Goal: Task Accomplishment & Management: Use online tool/utility

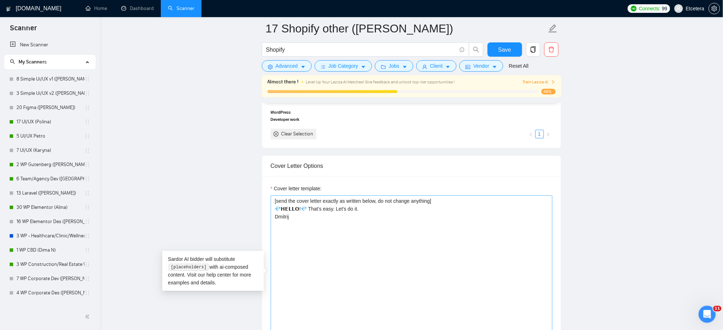
scroll to position [333, 0]
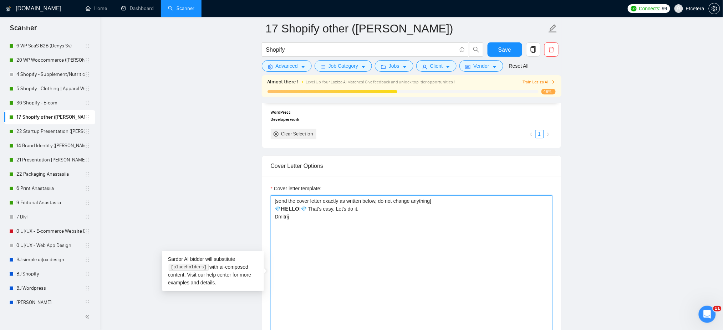
paste textarea "𝗥𝗘𝗔𝗗𝗬 𝗧𝗢 𝗚𝗢!💎"
drag, startPoint x: 303, startPoint y: 209, endPoint x: 274, endPoint y: 208, distance: 28.6
click at [274, 208] on textarea "[send the cover letter exactly as written below, do not change anything] 💎𝗛𝗘𝗟𝗟𝗢…" at bounding box center [412, 276] width 282 height 161
paste textarea "[PERSON_NAME] 𝗧𝗢 𝗚𝗢!💎"
click at [379, 213] on textarea "[send the cover letter exactly as written below, do not change anything] 💎𝗥𝗘𝗔𝗗𝗬…" at bounding box center [412, 276] width 282 height 161
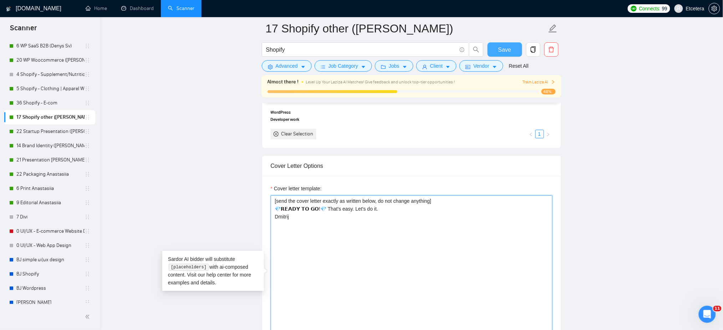
type textarea "[send the cover letter exactly as written below, do not change anything] 💎𝗥𝗘𝗔𝗗𝗬…"
click at [510, 50] on span "Save" at bounding box center [504, 49] width 13 height 9
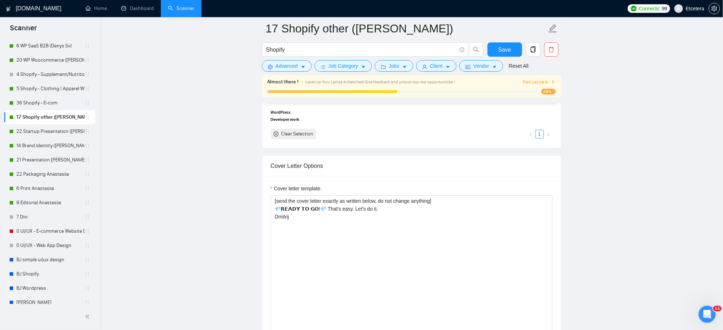
drag, startPoint x: 39, startPoint y: 101, endPoint x: 408, endPoint y: 116, distance: 369.6
click at [39, 101] on link "36 Shopify - E-com" at bounding box center [50, 103] width 68 height 14
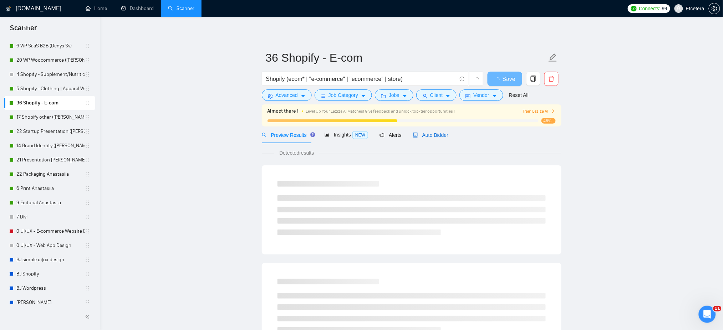
click at [427, 135] on span "Auto Bidder" at bounding box center [430, 135] width 35 height 6
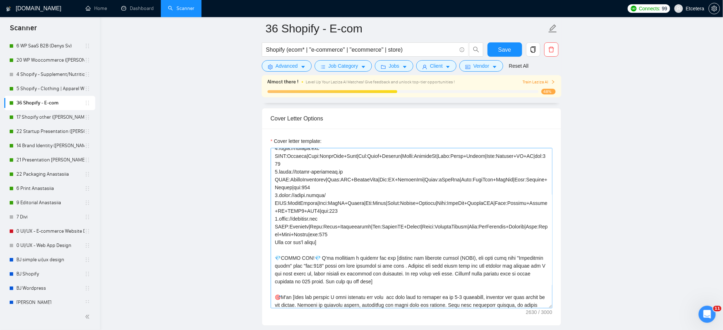
scroll to position [95, 0]
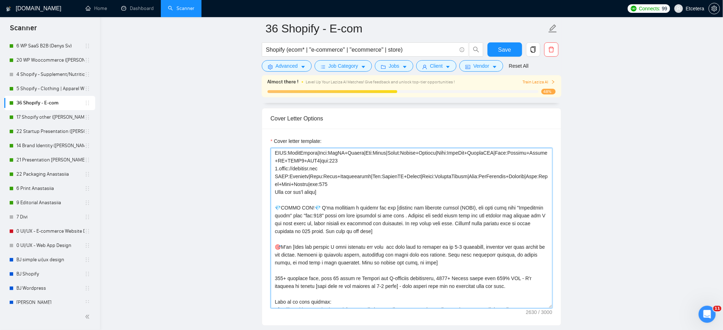
click at [300, 228] on textarea "Cover letter template:" at bounding box center [412, 228] width 282 height 161
click at [299, 206] on textarea "Cover letter template:" at bounding box center [412, 228] width 282 height 161
click at [300, 183] on textarea "Cover letter template:" at bounding box center [412, 228] width 282 height 161
click at [300, 203] on textarea "Cover letter template:" at bounding box center [412, 228] width 282 height 161
drag, startPoint x: 278, startPoint y: 200, endPoint x: 312, endPoint y: 200, distance: 33.5
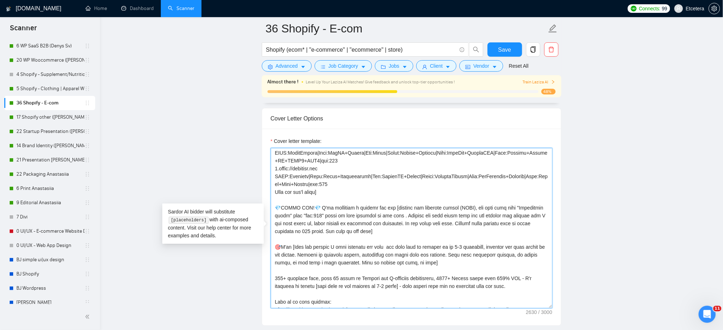
click at [312, 200] on textarea "Cover letter template:" at bounding box center [412, 228] width 282 height 161
paste textarea "𝗢𝗢𝗗 𝗡𝗘𝗪𝗦"
type textarea "[Loremipsum dolor= 6.sitam://consecte.adi ELIT:Seddoeiu|Temp:IncIdidun+Utlabo|E…"
click at [500, 49] on span "Save" at bounding box center [504, 49] width 13 height 9
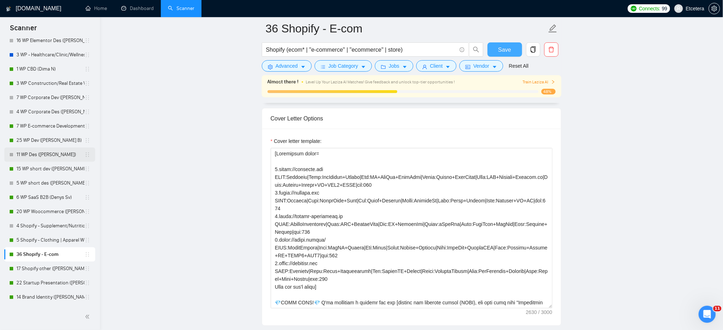
scroll to position [176, 0]
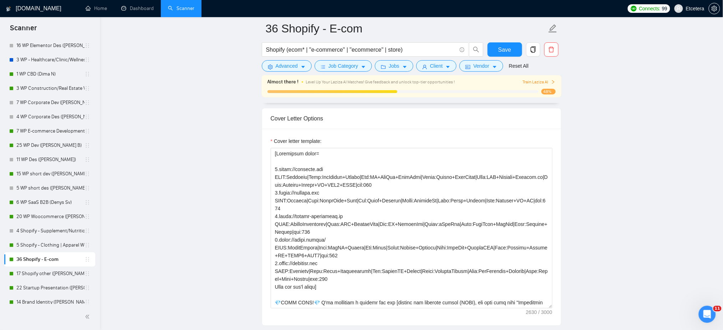
drag, startPoint x: 48, startPoint y: 214, endPoint x: 220, endPoint y: 203, distance: 172.0
click at [48, 214] on link "20 WP Woocommerce ([PERSON_NAME])" at bounding box center [50, 217] width 68 height 14
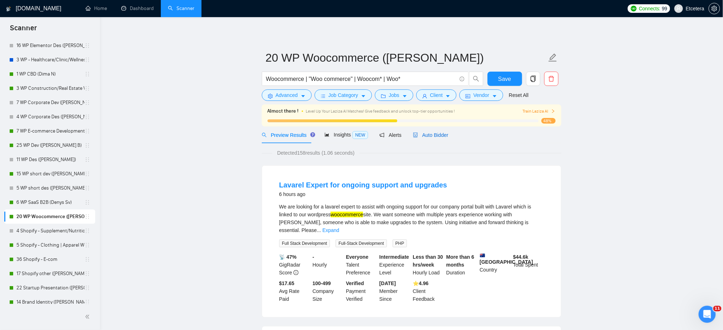
click at [432, 133] on span "Auto Bidder" at bounding box center [430, 135] width 35 height 6
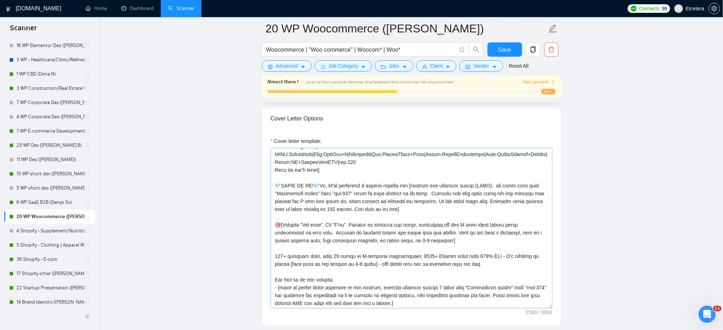
scroll to position [95, 0]
click at [355, 184] on textarea "Cover letter template:" at bounding box center [412, 228] width 282 height 161
click at [343, 189] on textarea "Cover letter template:" at bounding box center [412, 228] width 282 height 161
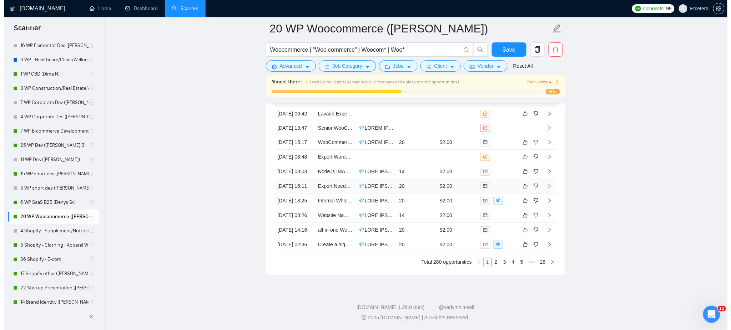
scroll to position [1854, 0]
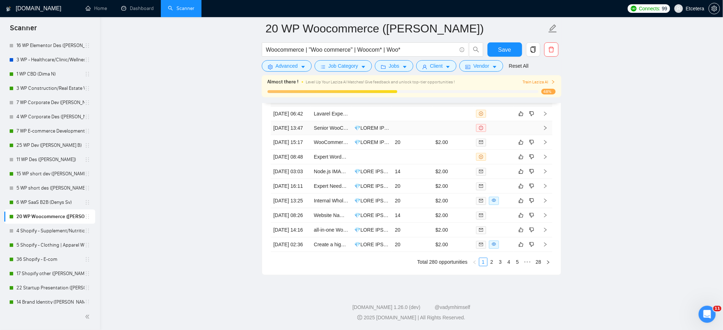
click at [425, 121] on td at bounding box center [412, 128] width 41 height 14
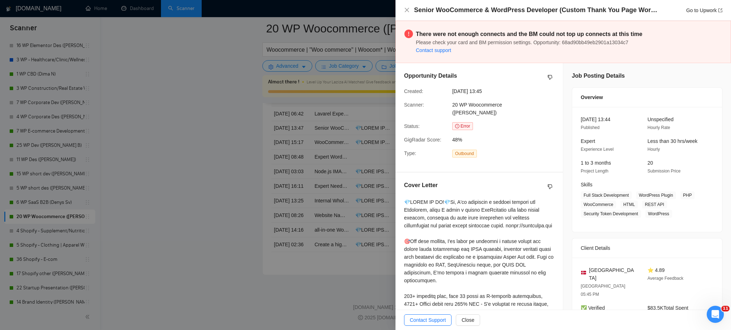
click at [361, 142] on div at bounding box center [365, 165] width 731 height 330
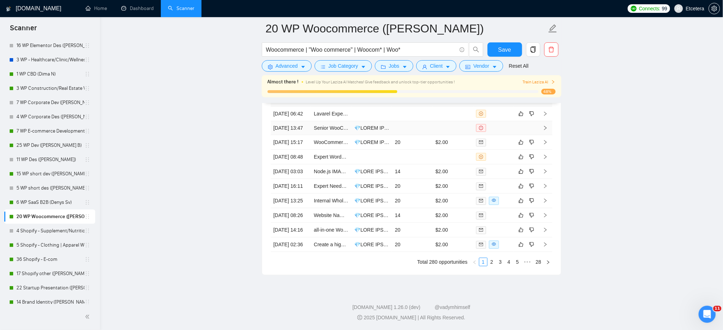
click at [416, 121] on td at bounding box center [412, 128] width 41 height 14
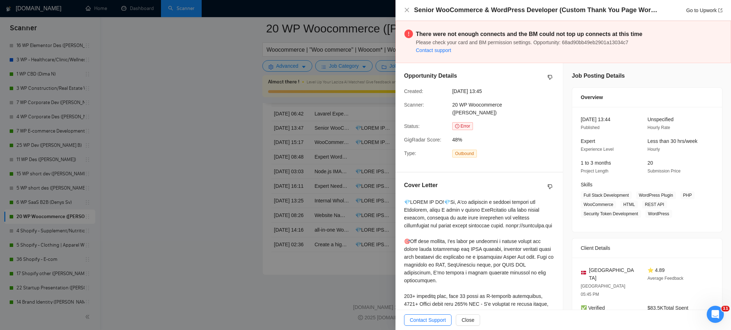
click at [386, 139] on div at bounding box center [365, 165] width 731 height 330
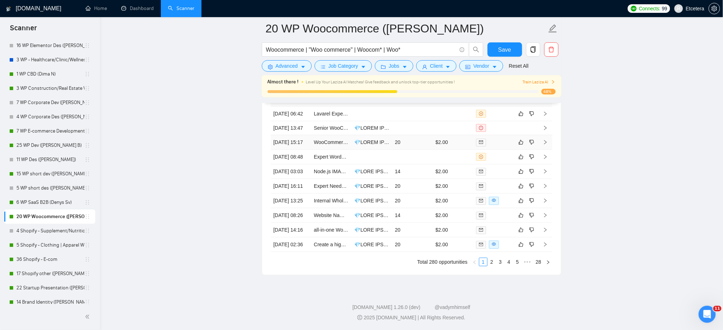
click at [405, 140] on td "20" at bounding box center [412, 142] width 41 height 15
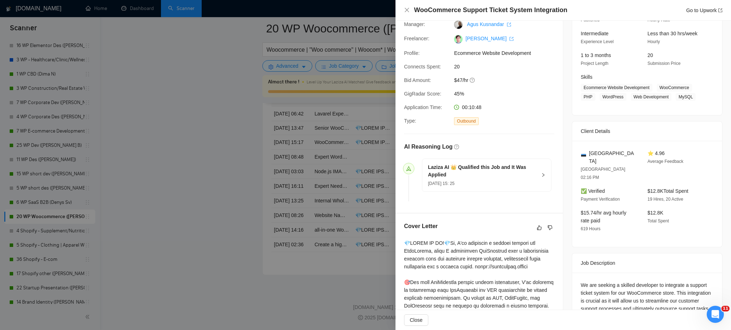
scroll to position [143, 0]
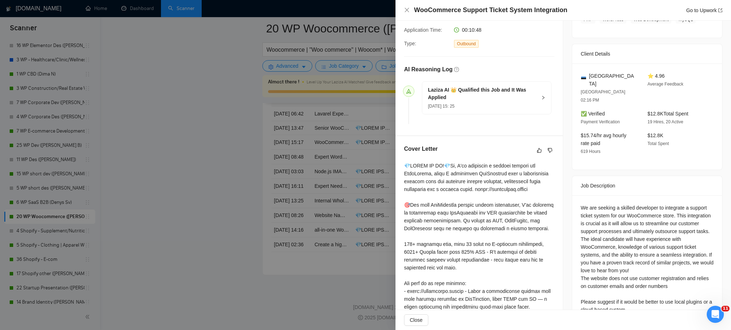
click at [368, 174] on div at bounding box center [365, 165] width 731 height 330
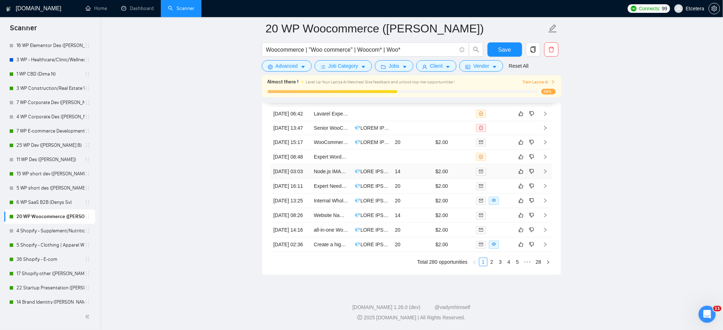
click at [369, 175] on td at bounding box center [372, 171] width 41 height 15
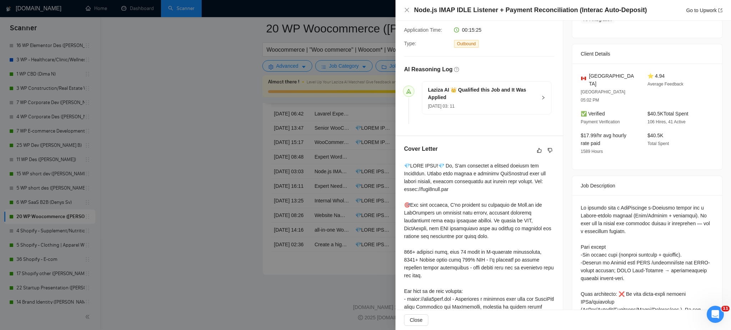
click at [375, 213] on div at bounding box center [365, 165] width 731 height 330
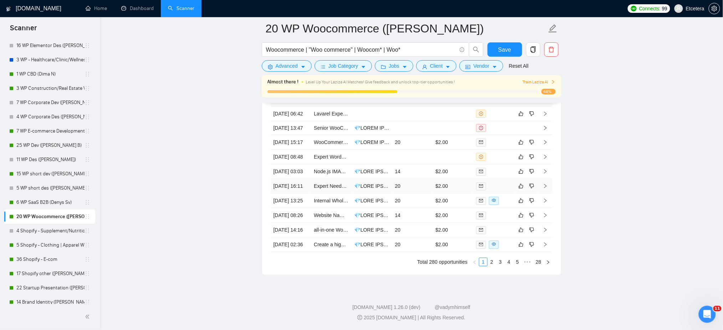
click at [375, 194] on td at bounding box center [372, 186] width 41 height 15
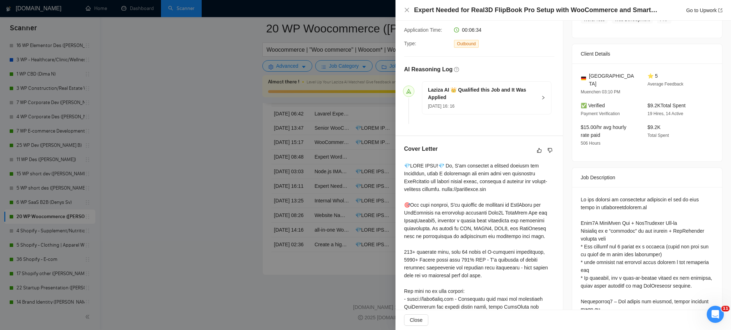
click at [363, 226] on div at bounding box center [365, 165] width 731 height 330
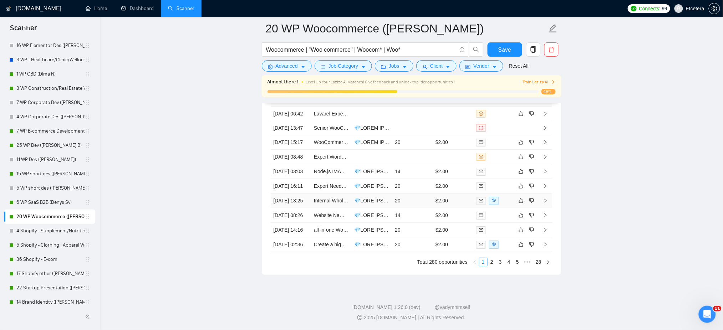
click at [376, 208] on td at bounding box center [372, 201] width 41 height 15
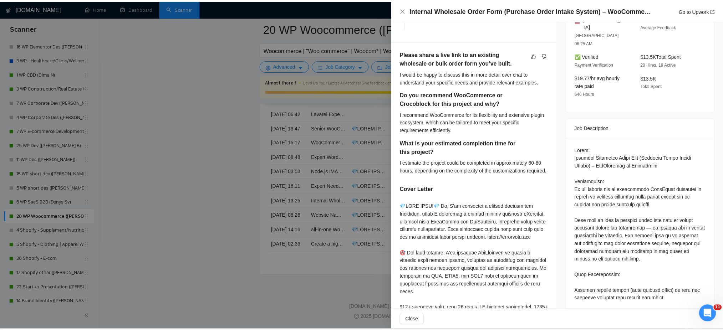
scroll to position [333, 0]
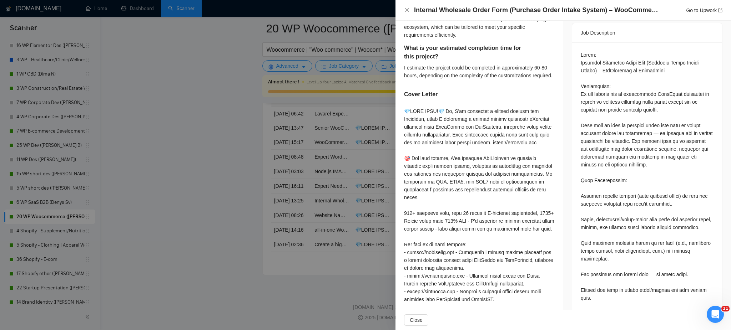
click at [366, 224] on div at bounding box center [365, 165] width 731 height 330
click at [380, 226] on div at bounding box center [365, 165] width 731 height 330
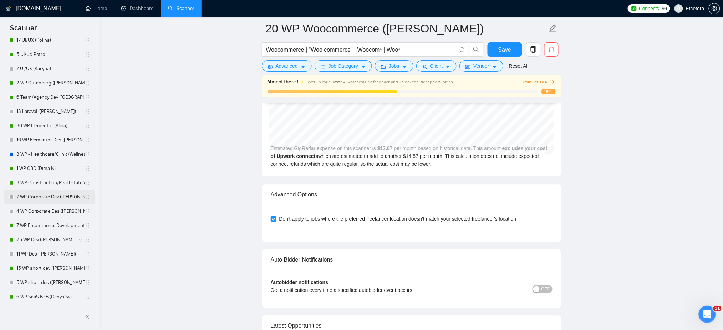
scroll to position [81, 0]
drag, startPoint x: 50, startPoint y: 125, endPoint x: 451, endPoint y: 148, distance: 402.5
click at [49, 125] on link "30 WP Elementor (Alina)" at bounding box center [50, 126] width 68 height 14
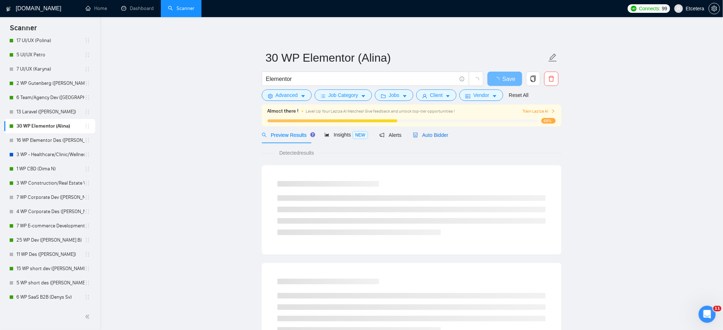
click at [425, 137] on span "Auto Bidder" at bounding box center [430, 135] width 35 height 6
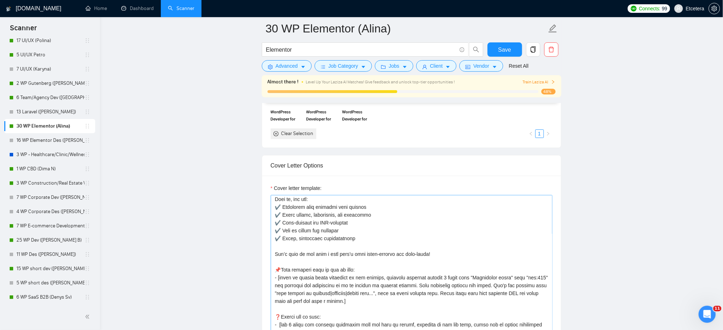
scroll to position [95, 0]
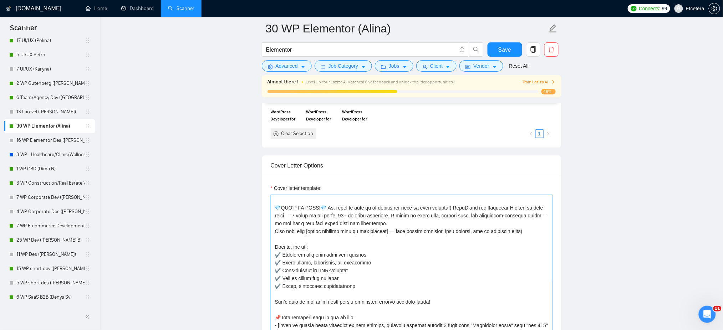
click at [358, 232] on textarea "Cover letter template:" at bounding box center [412, 275] width 282 height 161
click at [305, 223] on textarea "Cover letter template:" at bounding box center [412, 275] width 282 height 161
click at [293, 233] on textarea "Cover letter template:" at bounding box center [412, 275] width 282 height 161
click at [378, 237] on textarea "Cover letter template:" at bounding box center [412, 275] width 282 height 161
click at [385, 242] on textarea "Cover letter template:" at bounding box center [412, 275] width 282 height 161
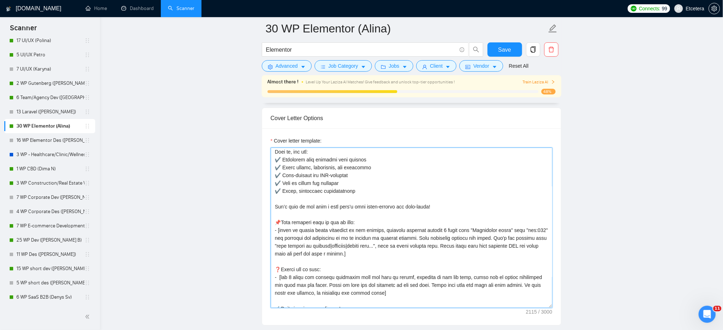
scroll to position [173, 0]
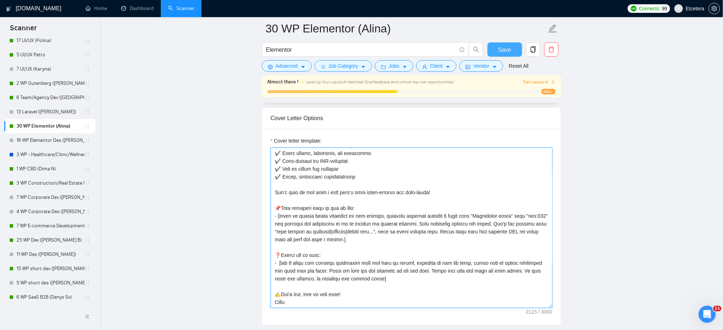
type textarea "[Loremip dolor sita con ad elit: 7. seddo://eius.temporincididunt.utl ETDO:Magn…"
click at [501, 46] on span "Save" at bounding box center [504, 49] width 13 height 9
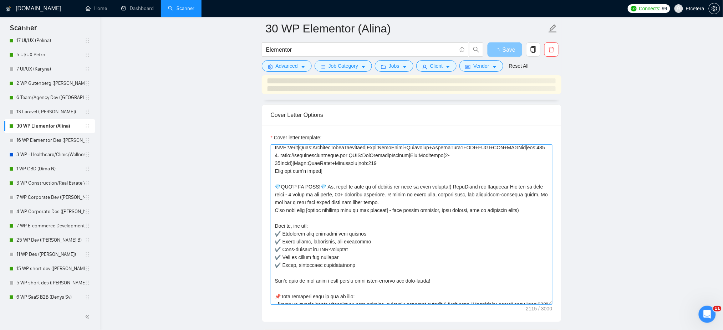
scroll to position [0, 0]
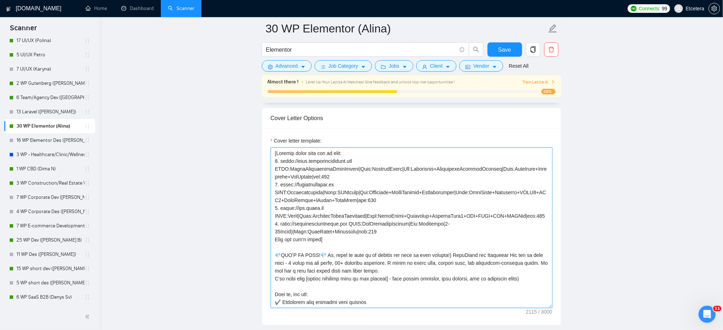
click at [307, 274] on textarea "Cover letter template:" at bounding box center [412, 228] width 282 height 161
drag, startPoint x: 320, startPoint y: 265, endPoint x: 294, endPoint y: 270, distance: 27.3
click at [277, 265] on textarea "Cover letter template:" at bounding box center [412, 228] width 282 height 161
paste textarea "𝗔𝗣𝗣𝗬 𝗧𝗢 𝗧𝗔𝗞𝗘 𝗢𝗡"
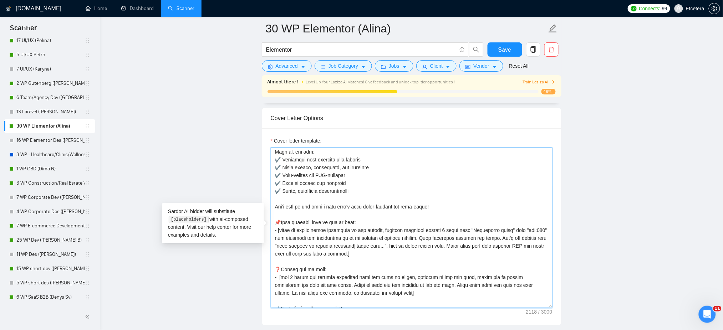
scroll to position [173, 0]
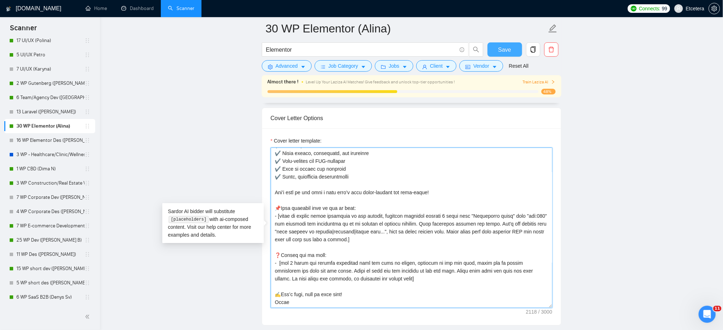
type textarea "[Loremip dolor sita con ad elit: 7. seddo://eius.temporincididunt.utl ETDO:Magn…"
click at [500, 49] on span "Save" at bounding box center [504, 49] width 13 height 9
